Goal: Task Accomplishment & Management: Use online tool/utility

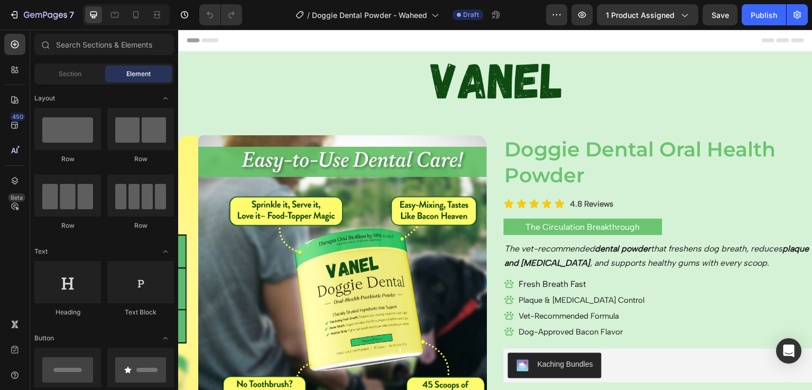
drag, startPoint x: 620, startPoint y: 263, endPoint x: 694, endPoint y: 42, distance: 232.6
click at [694, 42] on div "Header" at bounding box center [495, 40] width 617 height 21
click at [135, 9] on div at bounding box center [135, 14] width 17 height 17
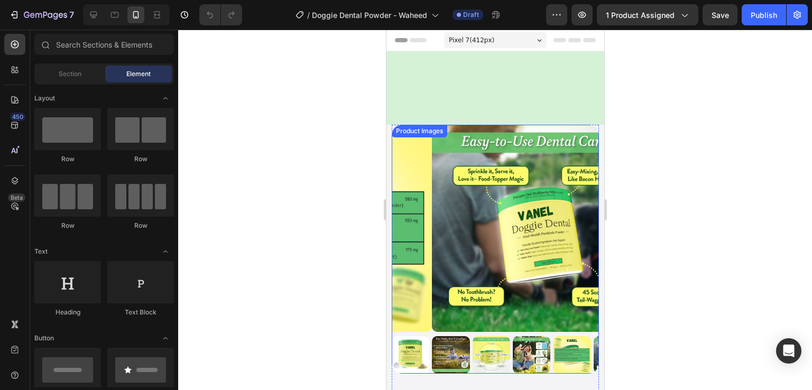
scroll to position [133, 0]
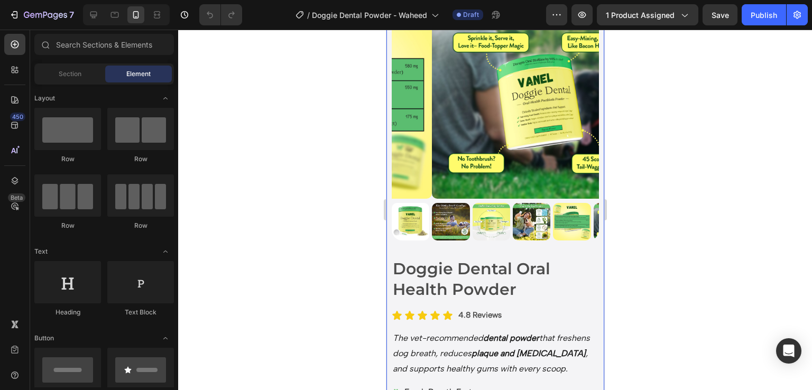
click at [389, 230] on div "Product Images Doggie Dental Oral Health Powder Product Title Icon Icon Icon Ic…" at bounding box center [495, 389] width 218 height 795
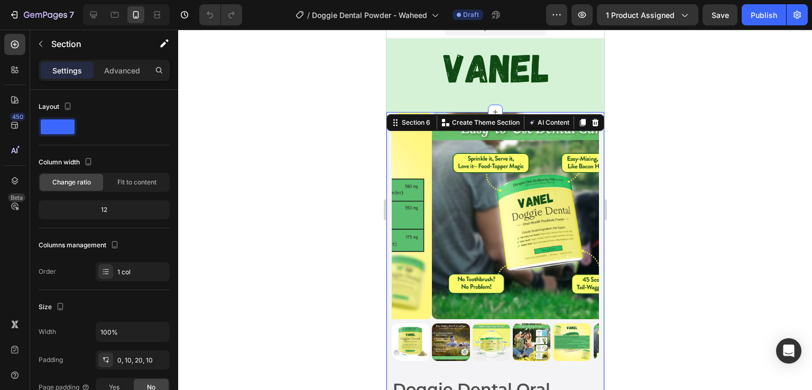
scroll to position [0, 0]
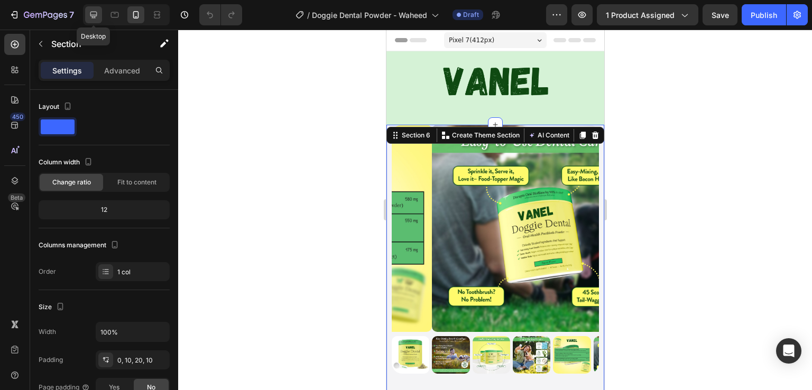
click at [95, 13] on icon at bounding box center [93, 15] width 11 height 11
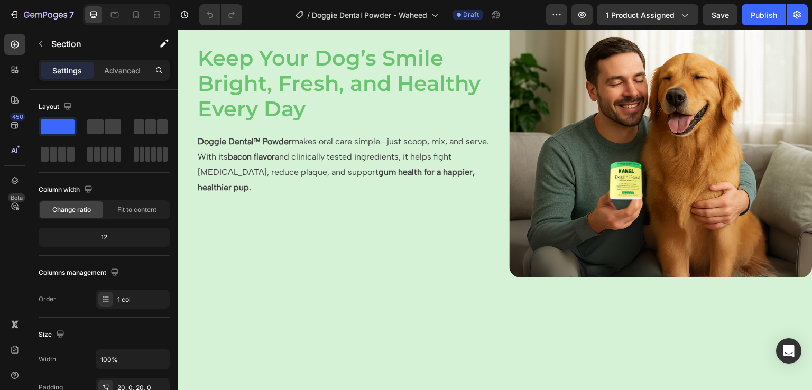
scroll to position [457, 0]
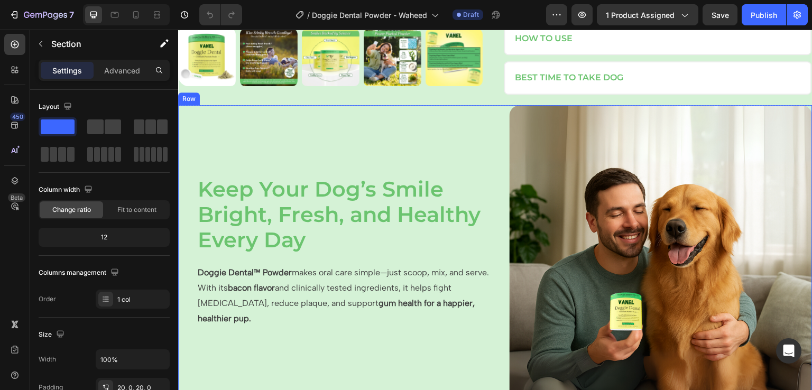
click at [479, 122] on div "Keep Your Dog’s Smile Bright, Fresh, and Healthy Every Day Heading Doggie Denta…" at bounding box center [348, 256] width 303 height 303
